Goal: Transaction & Acquisition: Purchase product/service

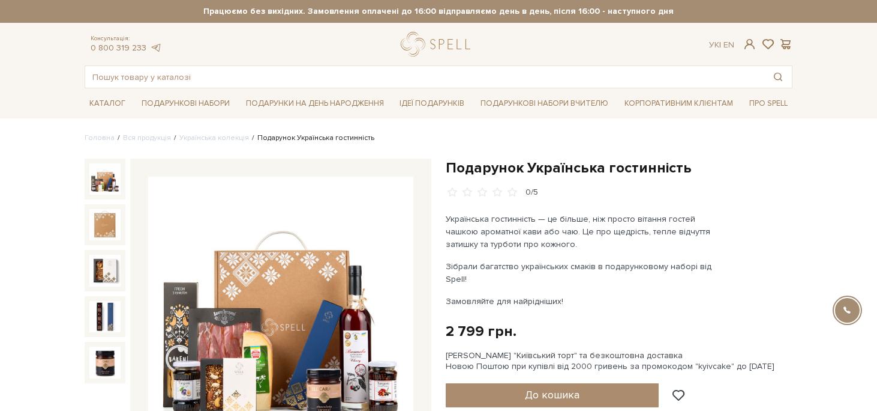
scroll to position [82, 0]
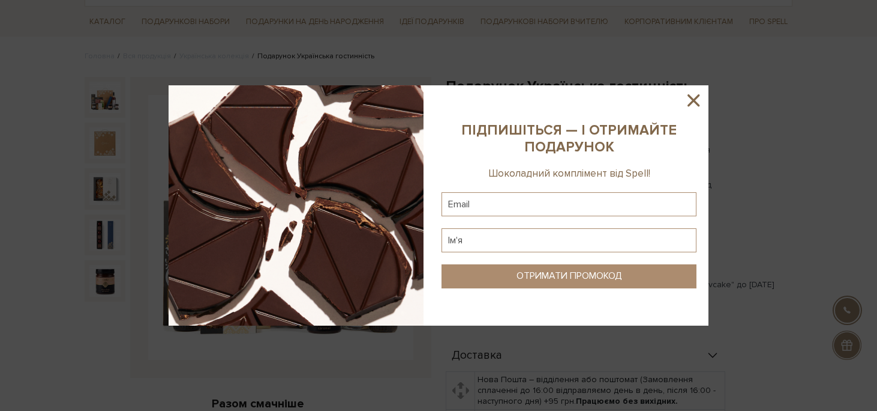
click at [696, 104] on icon at bounding box center [694, 100] width 20 height 20
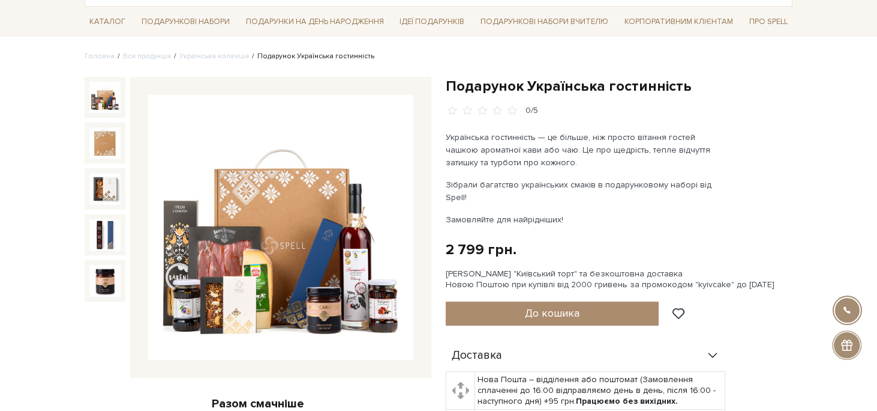
scroll to position [0, 0]
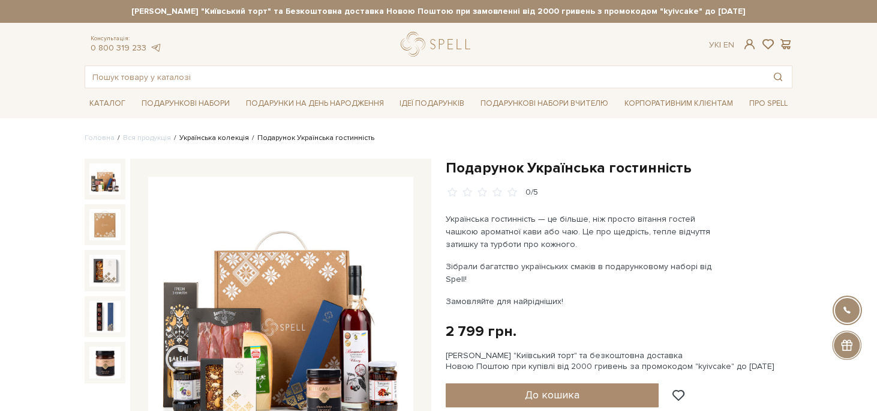
click at [194, 140] on link "Українська колекція" at bounding box center [214, 137] width 70 height 9
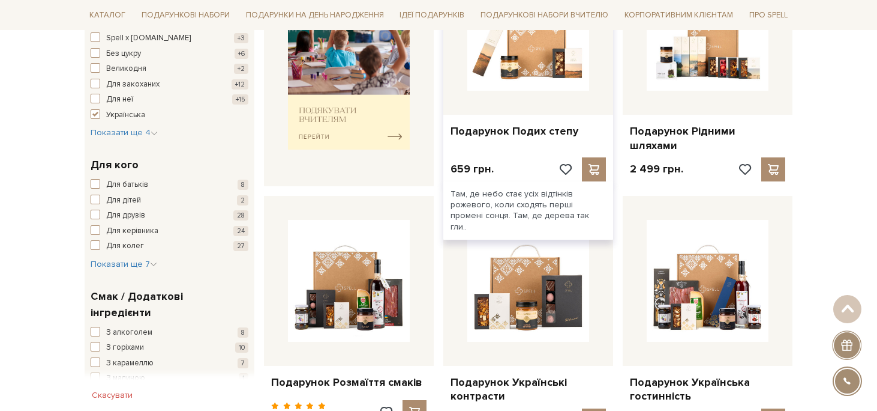
scroll to position [678, 0]
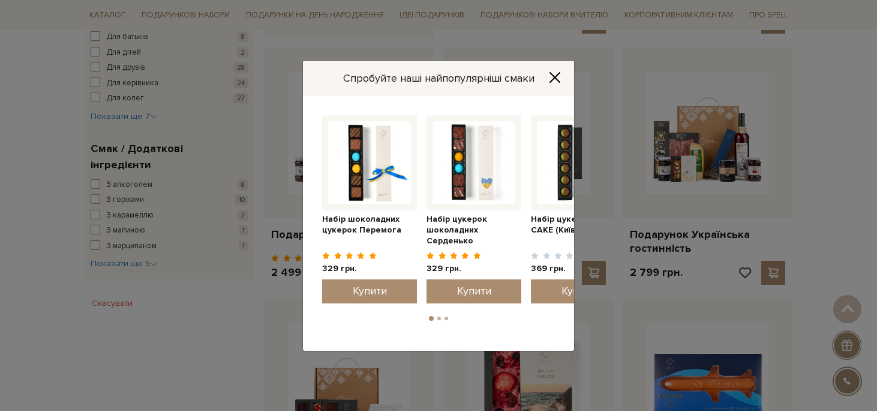
click at [555, 78] on icon "Close" at bounding box center [555, 77] width 12 height 12
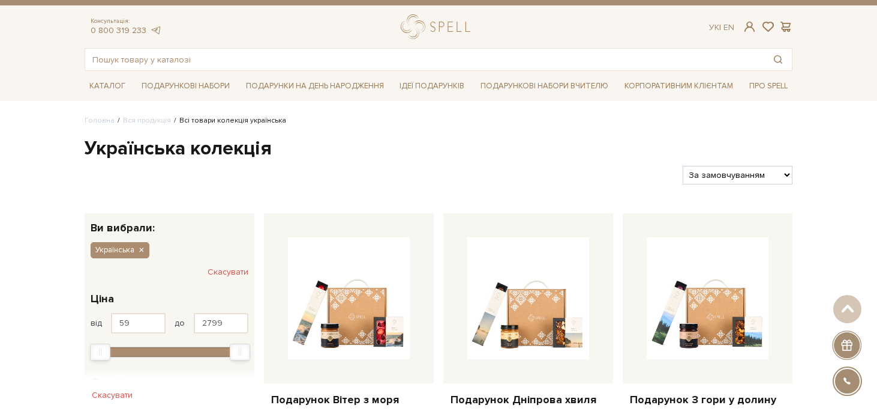
scroll to position [0, 0]
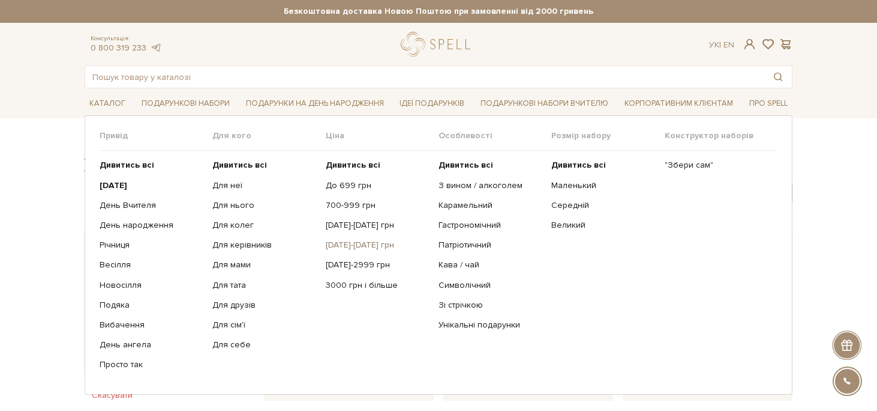
click at [361, 247] on link "[DATE]-[DATE] грн" at bounding box center [378, 244] width 104 height 11
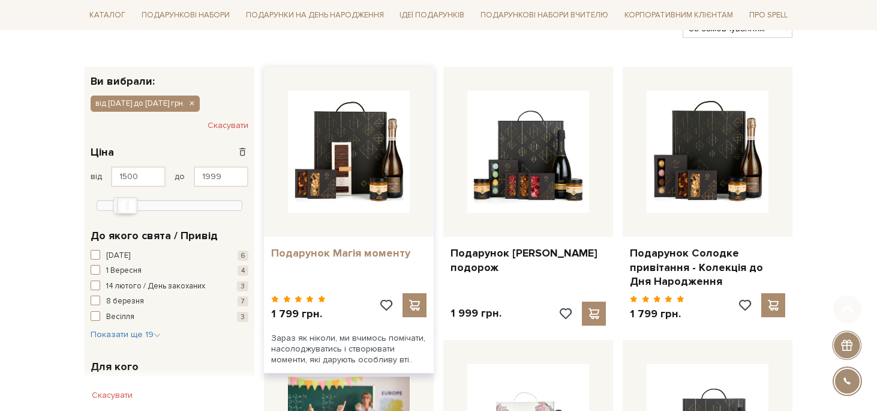
scroll to position [163, 0]
